Goal: Information Seeking & Learning: Learn about a topic

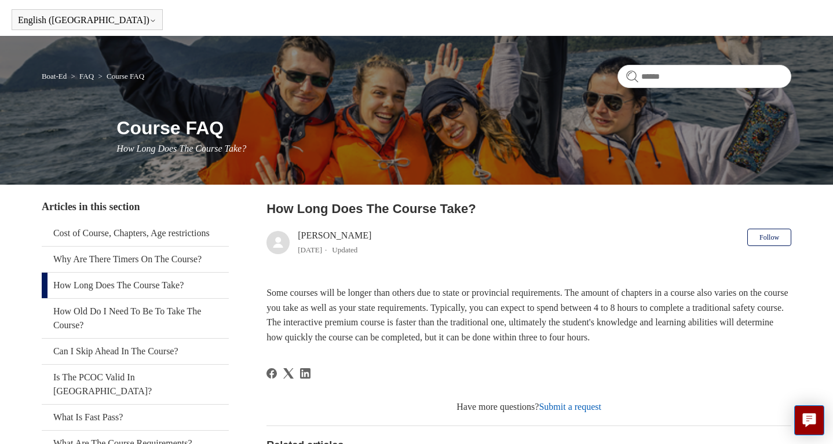
scroll to position [58, 0]
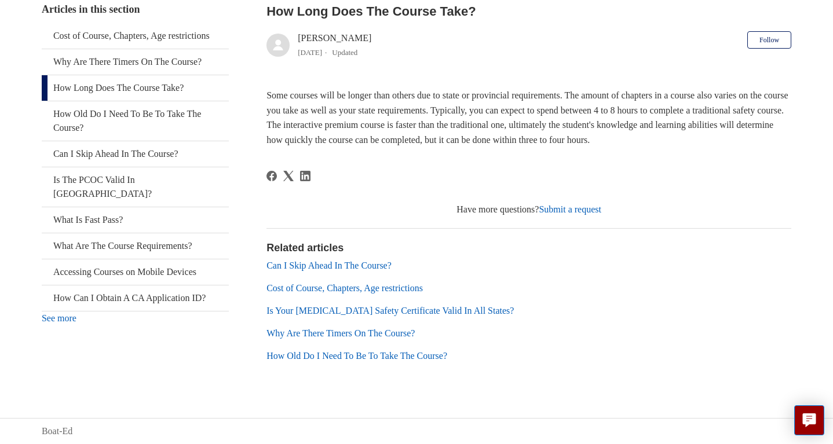
click at [307, 267] on link "Can I Skip Ahead In The Course?" at bounding box center [328, 266] width 125 height 10
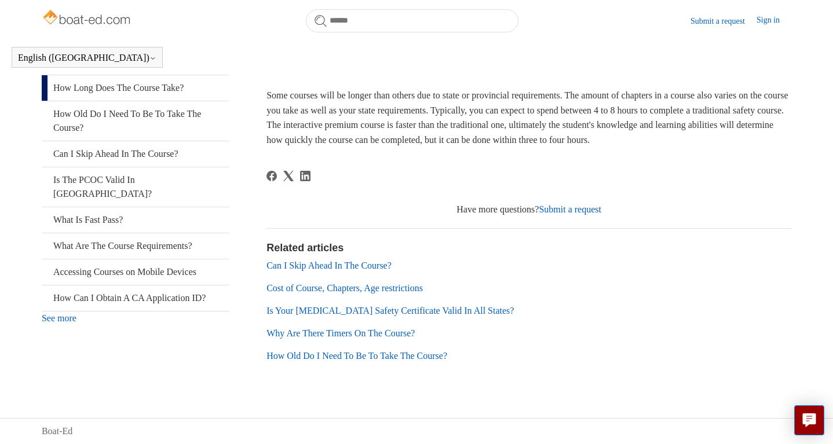
scroll to position [203, 0]
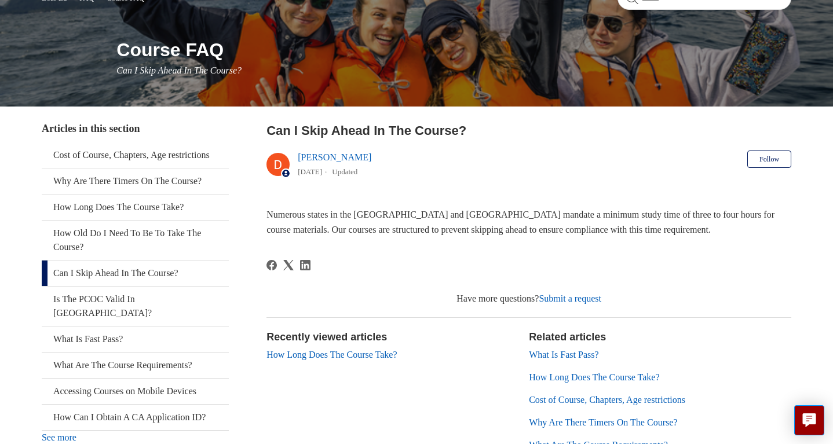
scroll to position [174, 0]
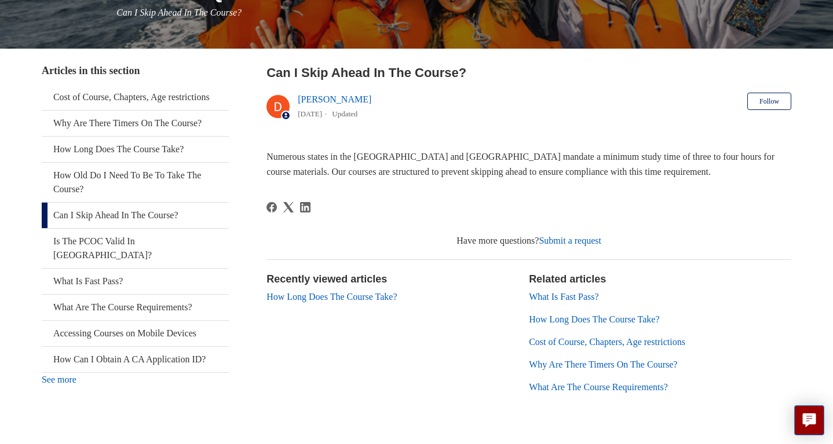
click at [560, 348] on li "Cost of Course, Chapters, Age restrictions" at bounding box center [660, 342] width 262 height 14
click at [560, 347] on link "Cost of Course, Chapters, Age restrictions" at bounding box center [607, 342] width 156 height 10
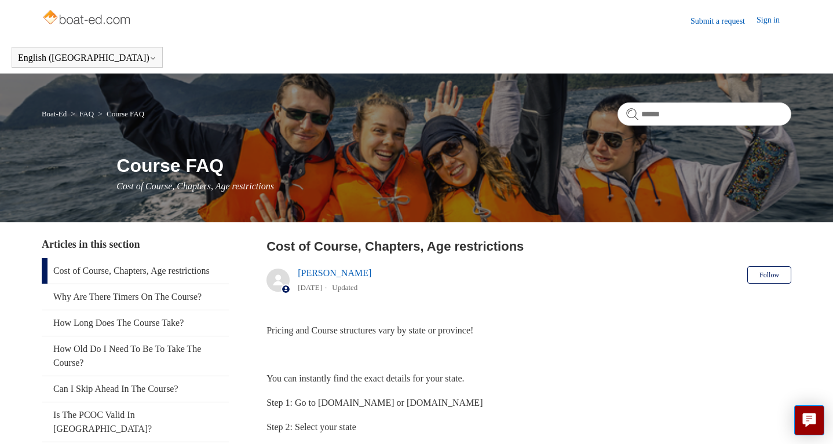
click at [58, 114] on link "Boat-Ed" at bounding box center [54, 113] width 25 height 9
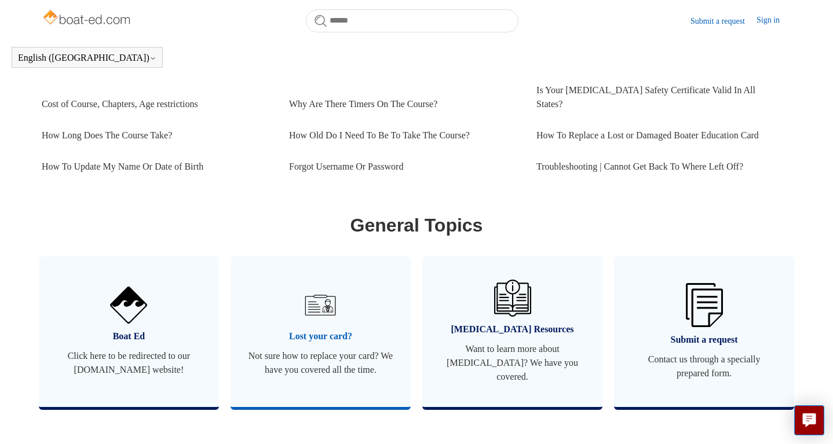
scroll to position [547, 0]
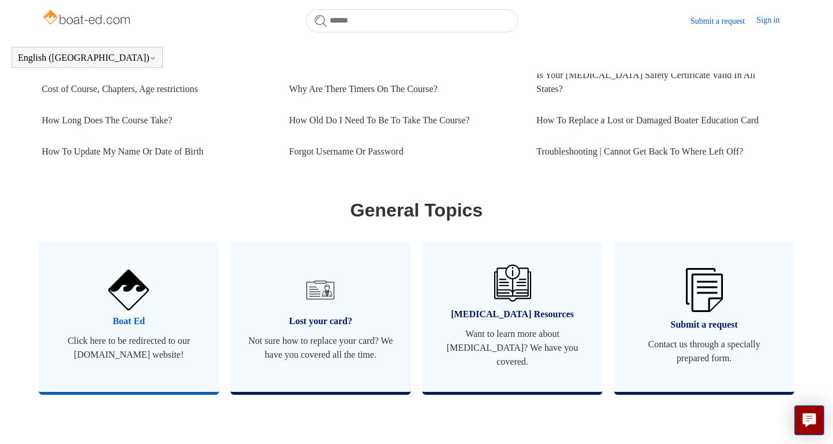
click at [120, 286] on img at bounding box center [128, 290] width 41 height 41
